Goal: Navigation & Orientation: Find specific page/section

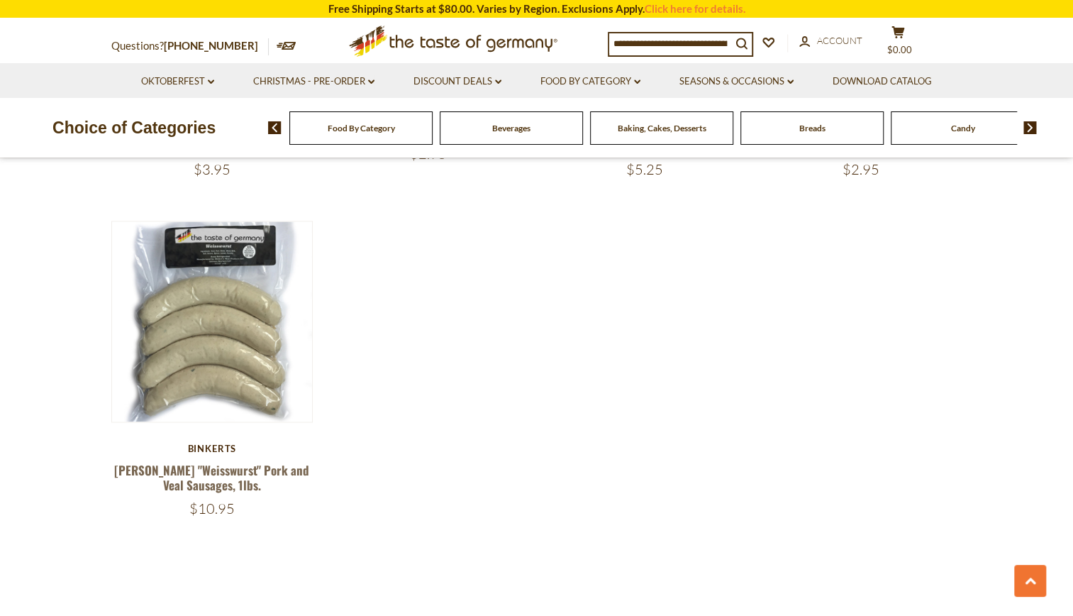
scroll to position [1135, 0]
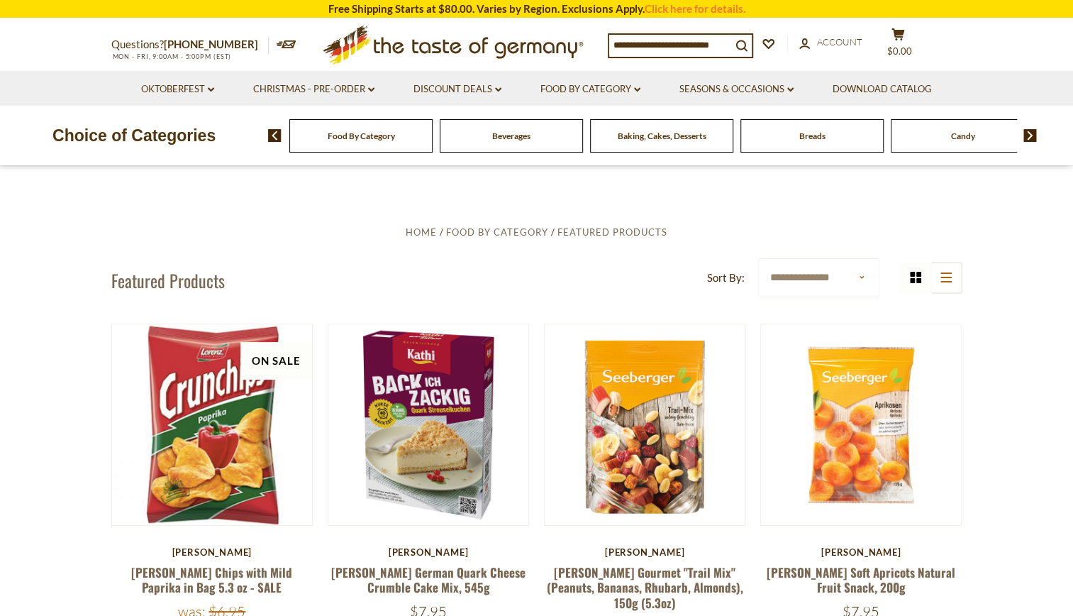
click at [407, 139] on div "Food By Category" at bounding box center [360, 135] width 143 height 33
click at [368, 139] on span "Food By Category" at bounding box center [361, 136] width 67 height 11
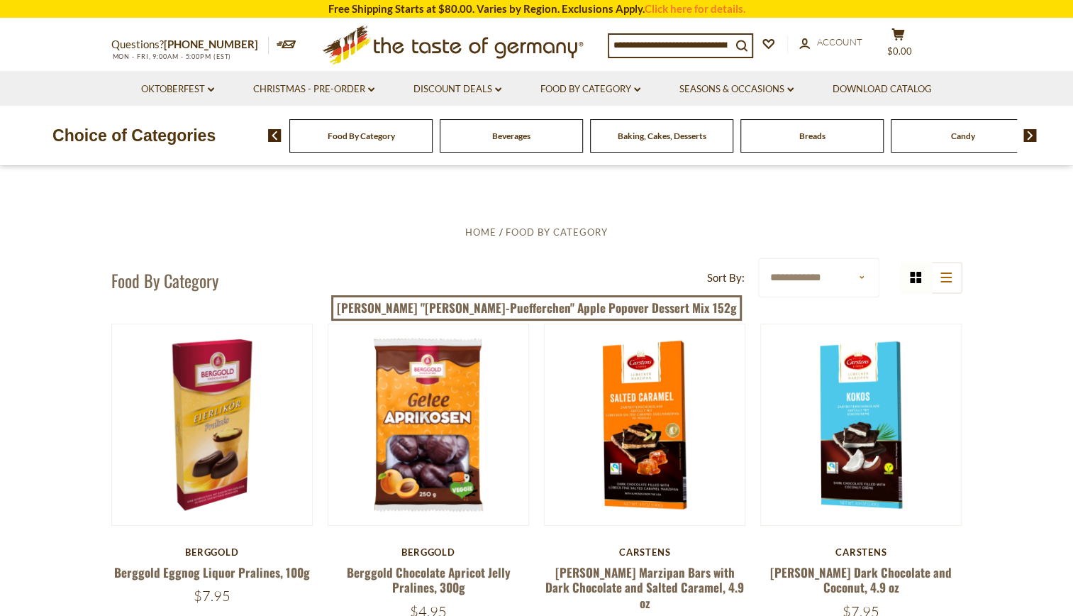
click at [806, 285] on select "**********" at bounding box center [818, 277] width 121 height 39
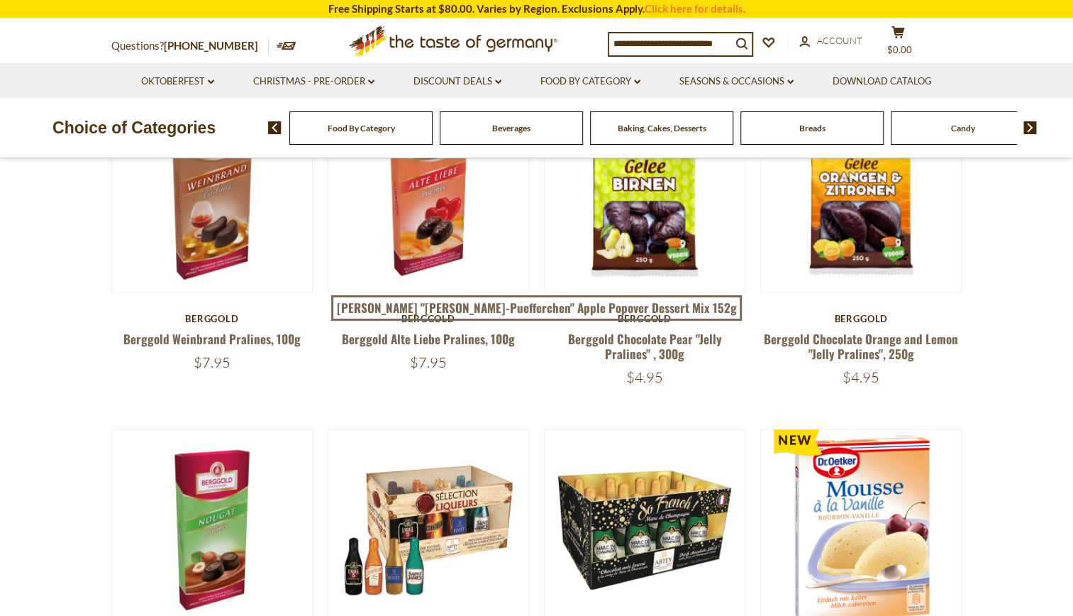
scroll to position [497, 0]
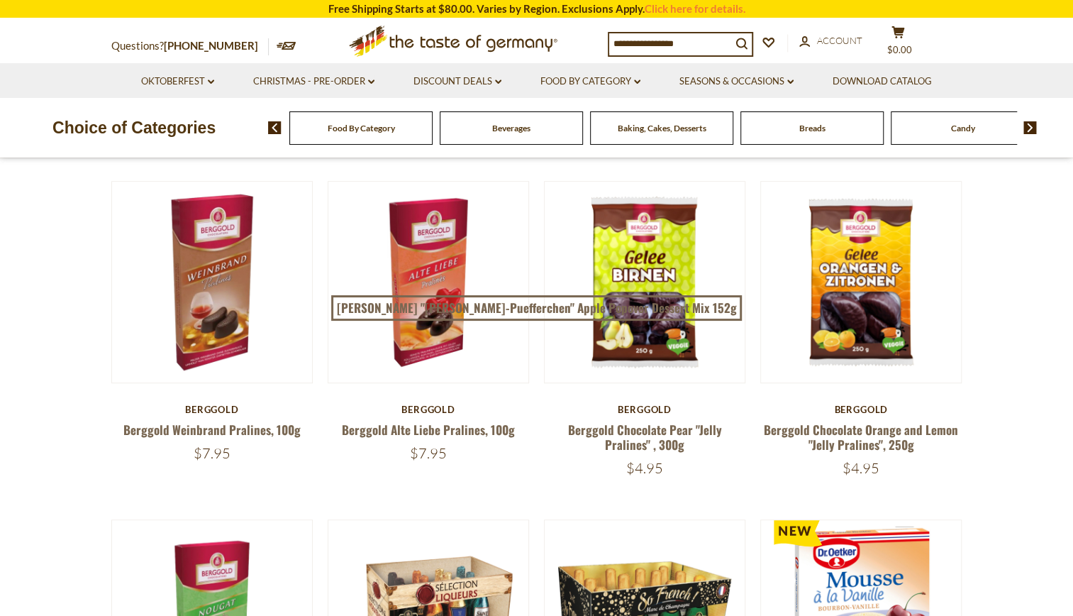
click at [1033, 131] on img at bounding box center [1030, 127] width 13 height 13
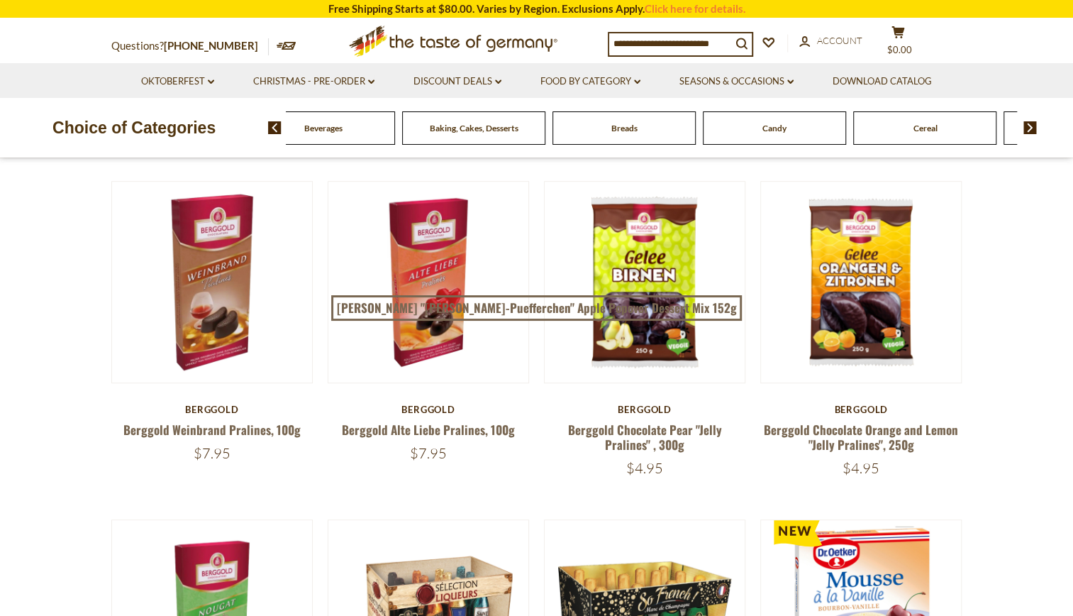
click at [1033, 131] on img at bounding box center [1030, 127] width 13 height 13
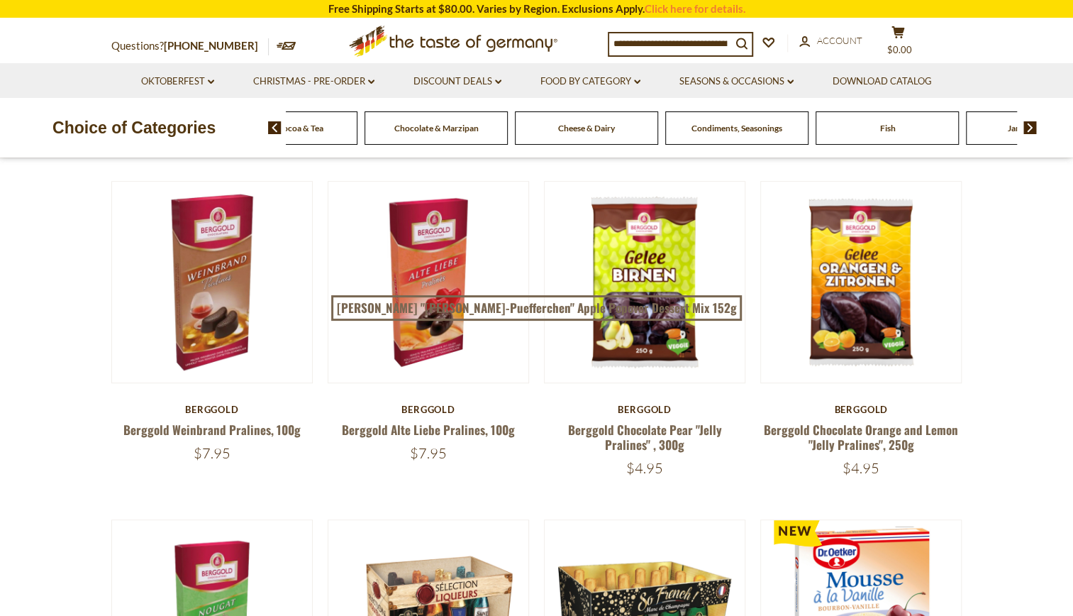
click at [1033, 131] on img at bounding box center [1030, 127] width 13 height 13
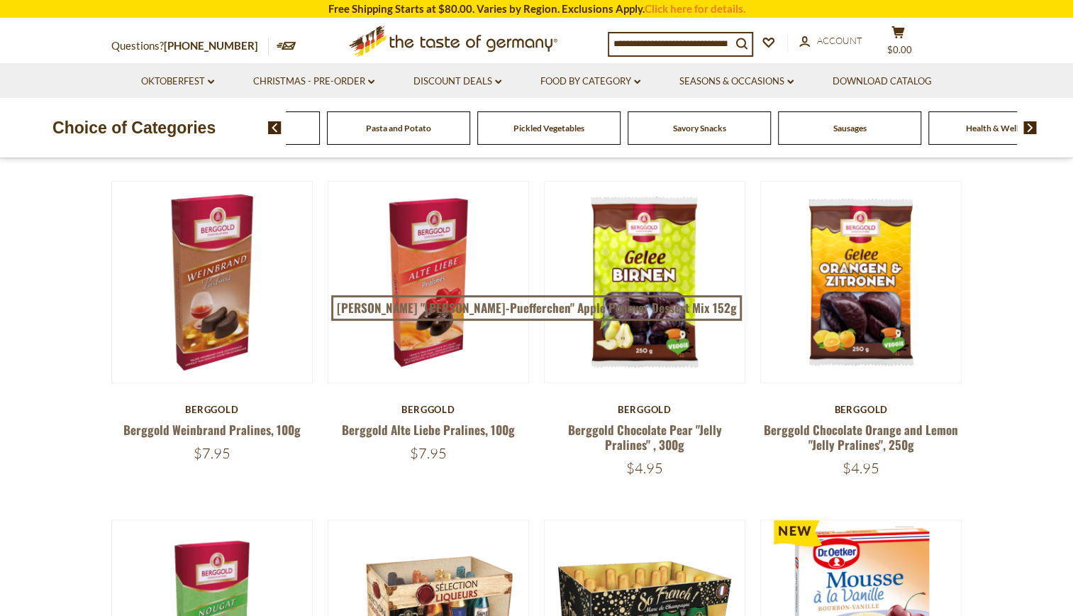
click at [1033, 131] on img at bounding box center [1030, 127] width 13 height 13
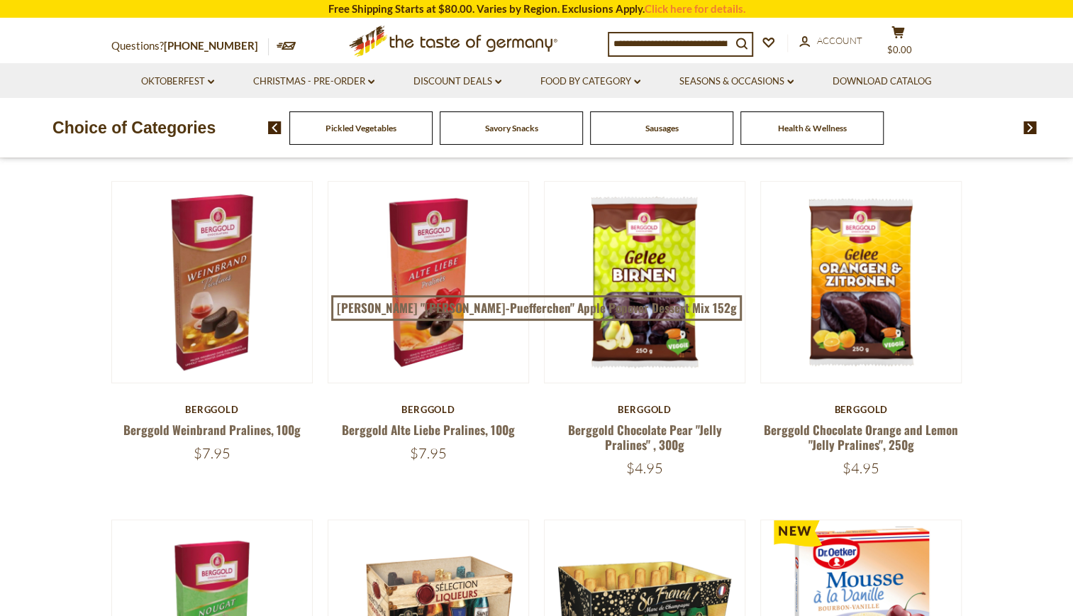
click at [804, 131] on span "Sausages" at bounding box center [798, 128] width 33 height 11
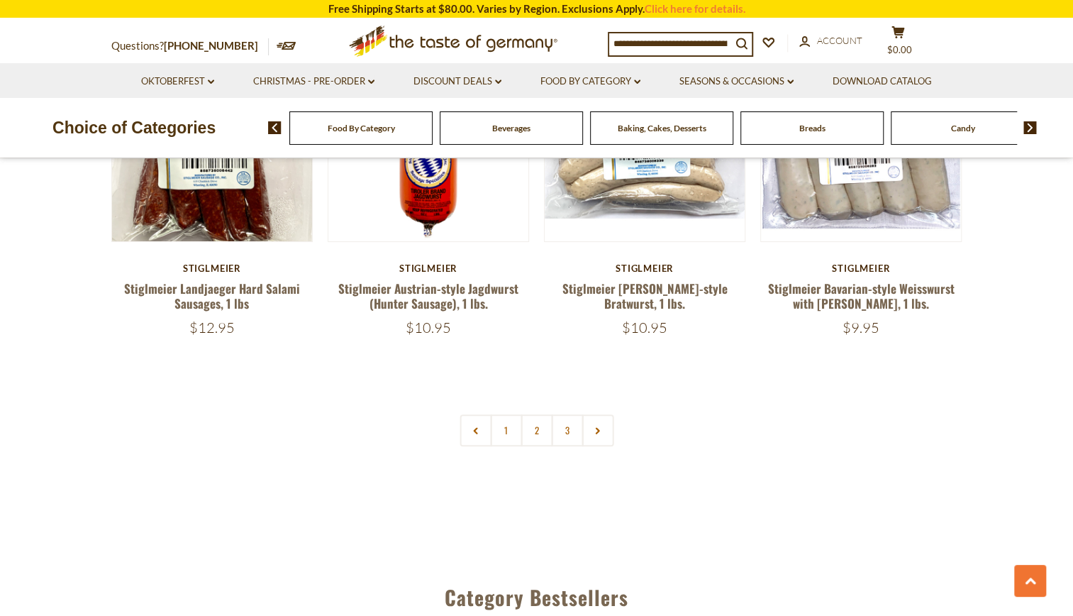
scroll to position [3192, 0]
